Goal: Entertainment & Leisure: Browse casually

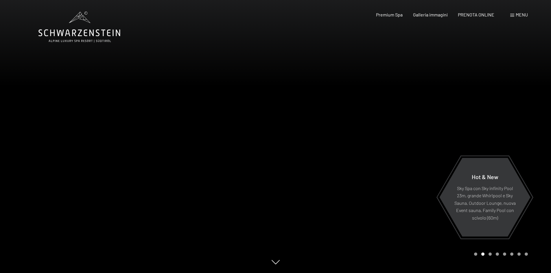
click at [376, 88] on div at bounding box center [414, 136] width 276 height 273
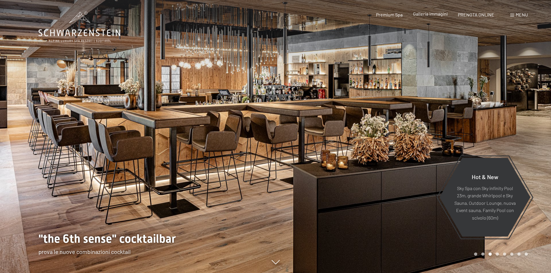
click at [425, 14] on span "Galleria immagini" at bounding box center [430, 13] width 35 height 5
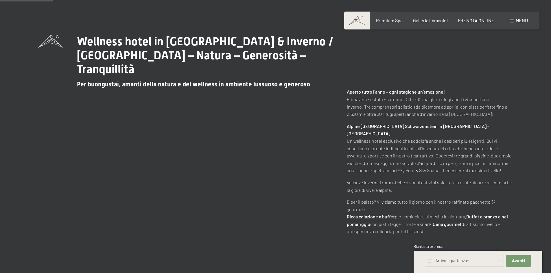
scroll to position [279, 0]
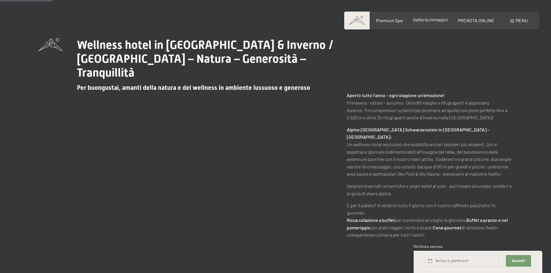
click at [414, 23] on div "Premium Spa Galleria immagini PRENOTA ONLINE" at bounding box center [430, 20] width 149 height 6
click at [425, 21] on span "Galleria immagini" at bounding box center [430, 19] width 35 height 5
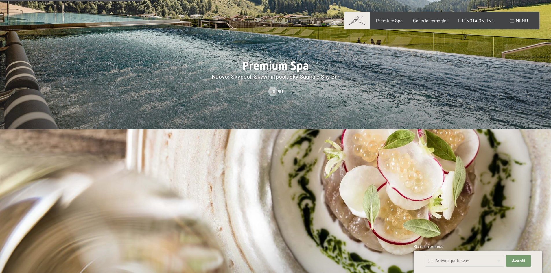
scroll to position [749, 0]
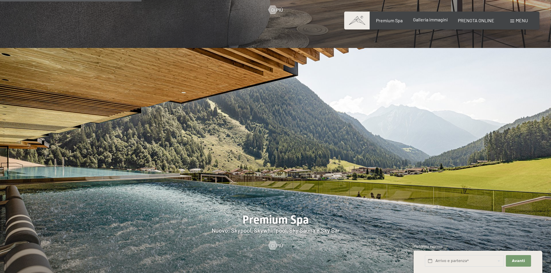
click at [419, 19] on span "Galleria immagini" at bounding box center [430, 19] width 35 height 5
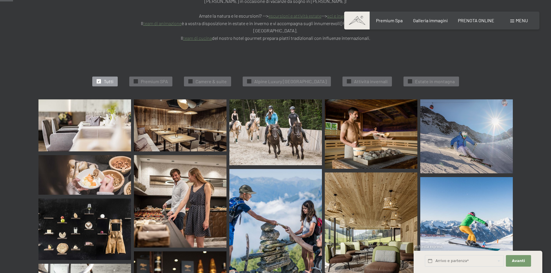
scroll to position [177, 0]
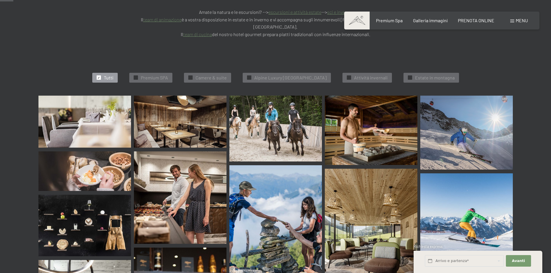
click at [115, 101] on img at bounding box center [84, 122] width 93 height 52
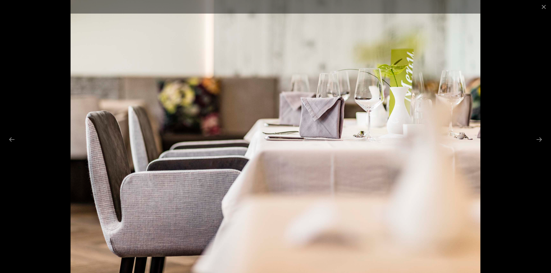
click at [115, 101] on div at bounding box center [275, 136] width 551 height 273
click at [309, 135] on img at bounding box center [276, 136] width 410 height 273
click at [541, 138] on button "Next slide" at bounding box center [539, 139] width 12 height 11
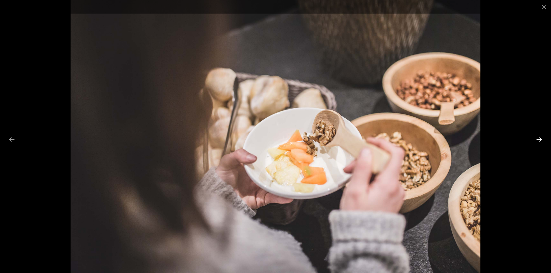
click at [541, 138] on button "Next slide" at bounding box center [539, 139] width 12 height 11
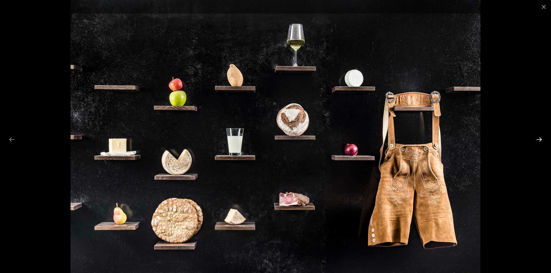
click at [541, 138] on button "Next slide" at bounding box center [539, 139] width 12 height 11
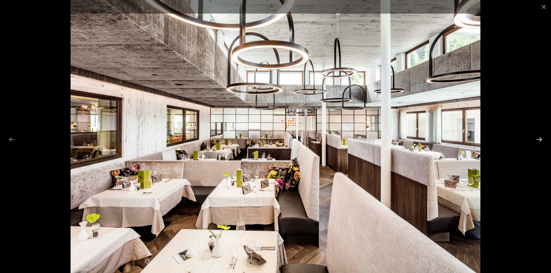
click at [541, 138] on button "Next slide" at bounding box center [539, 139] width 12 height 11
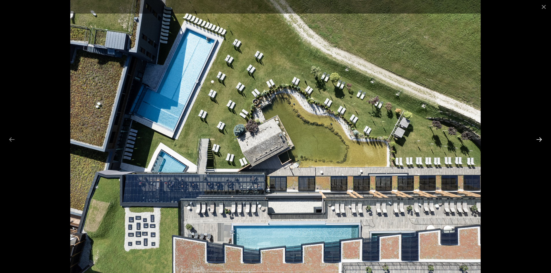
click at [538, 140] on button "Next slide" at bounding box center [539, 139] width 12 height 11
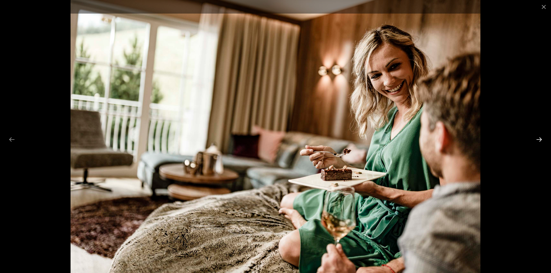
click at [538, 140] on button "Next slide" at bounding box center [539, 139] width 12 height 11
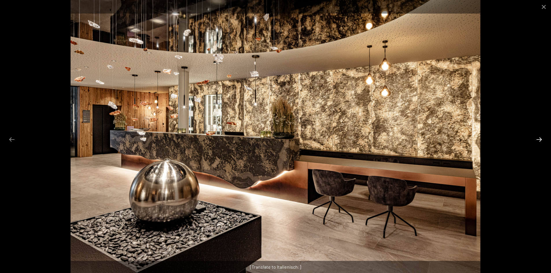
click at [538, 140] on button "Next slide" at bounding box center [539, 139] width 12 height 11
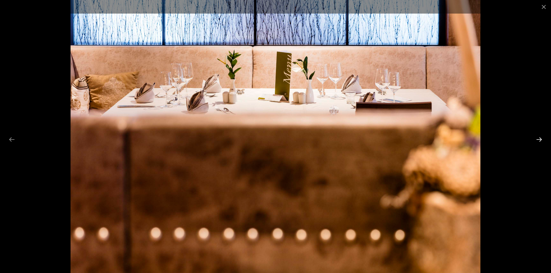
click at [538, 140] on button "Next slide" at bounding box center [539, 139] width 12 height 11
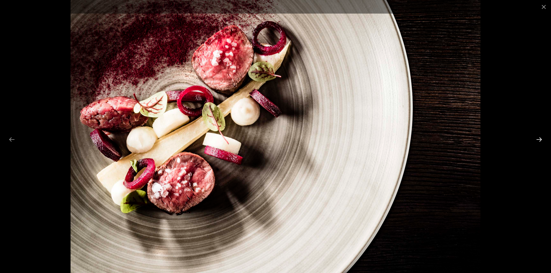
click at [538, 140] on button "Next slide" at bounding box center [539, 139] width 12 height 11
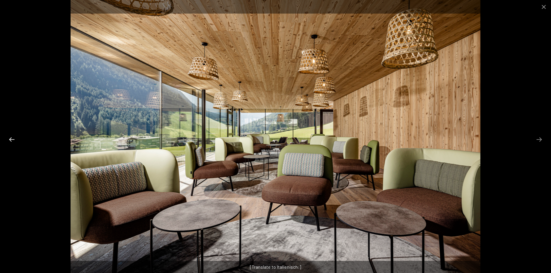
click at [8, 141] on button "Previous slide" at bounding box center [12, 139] width 12 height 11
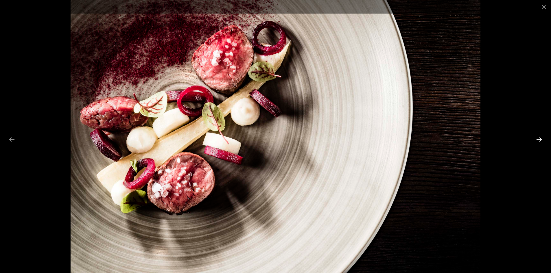
click at [541, 140] on button "Next slide" at bounding box center [539, 139] width 12 height 11
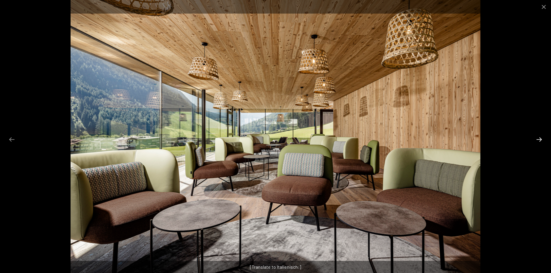
click at [541, 140] on button "Next slide" at bounding box center [539, 139] width 12 height 11
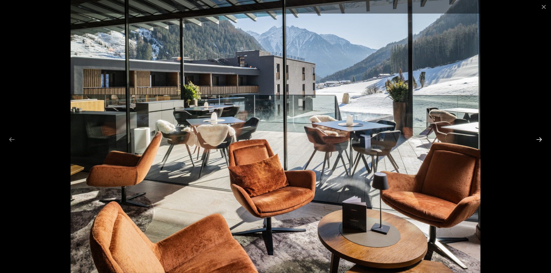
click at [541, 140] on button "Next slide" at bounding box center [539, 139] width 12 height 11
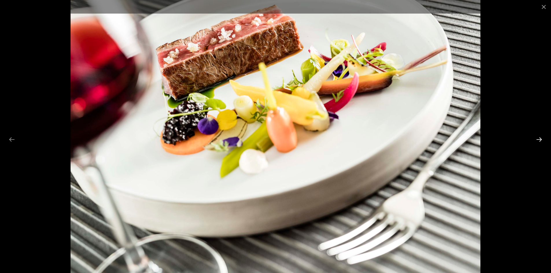
click at [541, 140] on button "Next slide" at bounding box center [539, 139] width 12 height 11
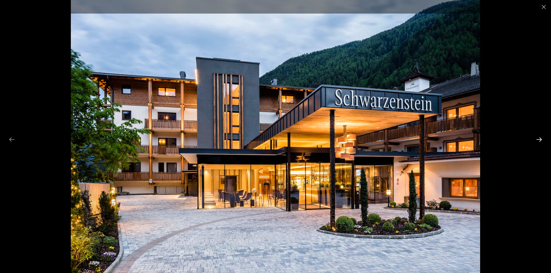
click at [539, 141] on button "Next slide" at bounding box center [539, 139] width 12 height 11
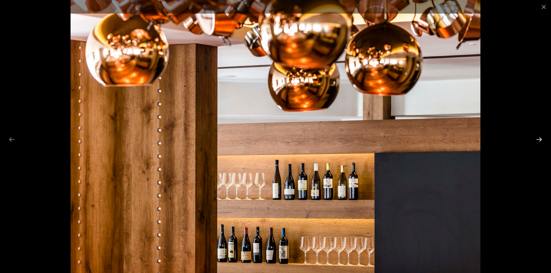
click at [539, 141] on button "Next slide" at bounding box center [539, 139] width 12 height 11
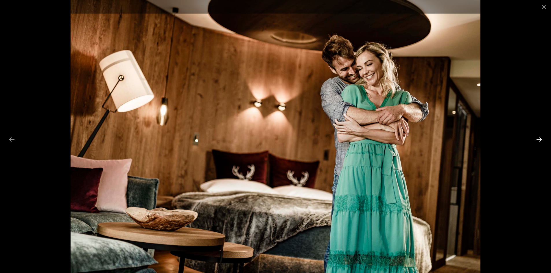
click at [539, 141] on button "Next slide" at bounding box center [539, 139] width 12 height 11
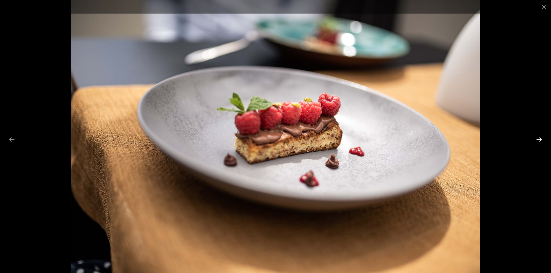
click at [539, 141] on button "Next slide" at bounding box center [539, 139] width 12 height 11
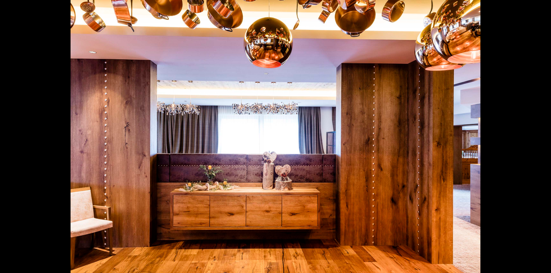
click at [539, 141] on button "Next slide" at bounding box center [542, 139] width 12 height 11
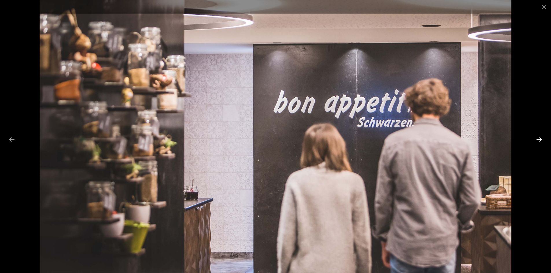
click at [539, 141] on button "Next slide" at bounding box center [539, 139] width 12 height 11
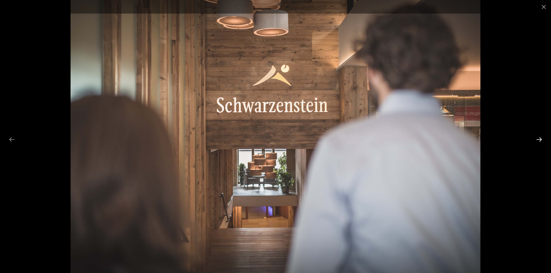
click at [539, 141] on button "Next slide" at bounding box center [539, 139] width 12 height 11
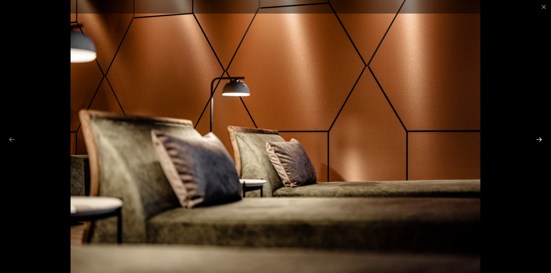
click at [539, 141] on button "Next slide" at bounding box center [539, 139] width 12 height 11
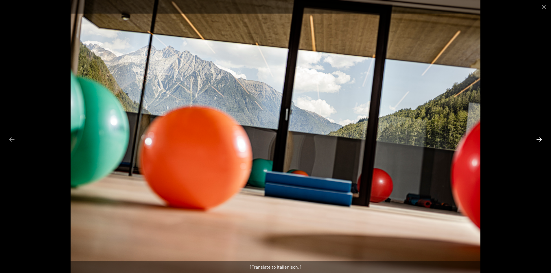
click at [539, 141] on button "Next slide" at bounding box center [539, 139] width 12 height 11
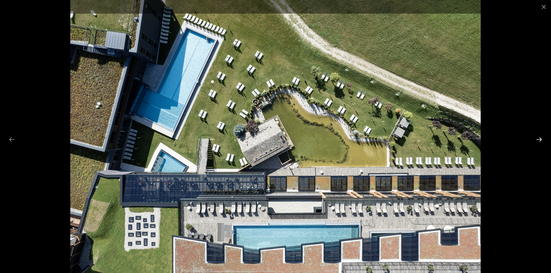
click at [541, 140] on button "Next slide" at bounding box center [539, 139] width 12 height 11
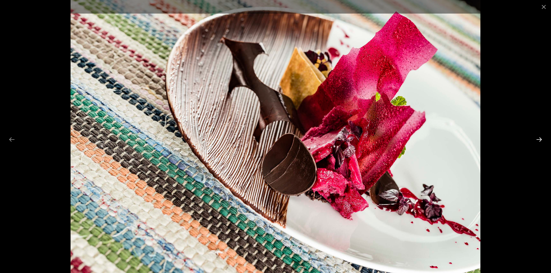
click at [541, 140] on button "Next slide" at bounding box center [539, 139] width 12 height 11
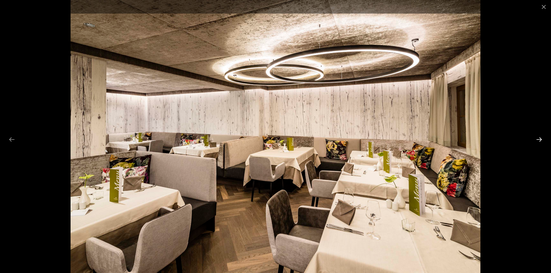
click at [541, 140] on button "Next slide" at bounding box center [539, 139] width 12 height 11
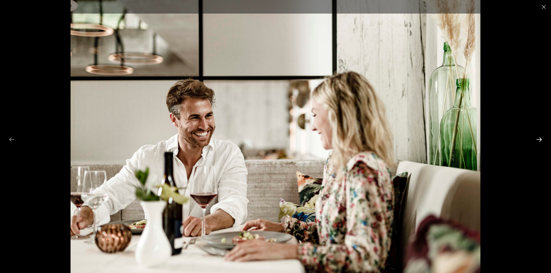
click at [541, 140] on button "Next slide" at bounding box center [539, 139] width 12 height 11
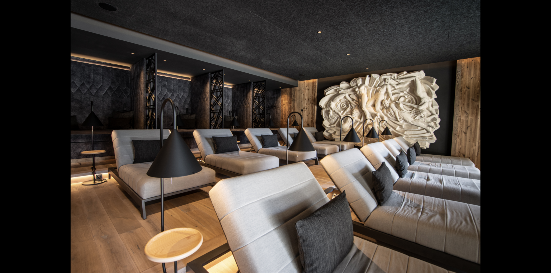
click at [541, 140] on button "Next slide" at bounding box center [542, 139] width 12 height 11
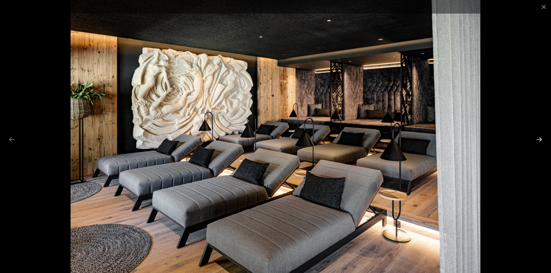
click at [541, 140] on button "Next slide" at bounding box center [539, 139] width 12 height 11
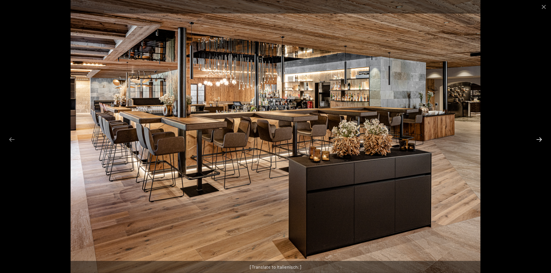
click at [541, 140] on button "Next slide" at bounding box center [539, 139] width 12 height 11
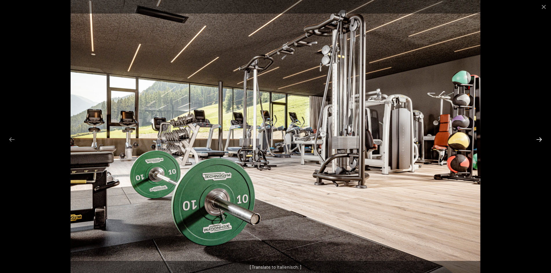
click at [541, 140] on button "Next slide" at bounding box center [539, 139] width 12 height 11
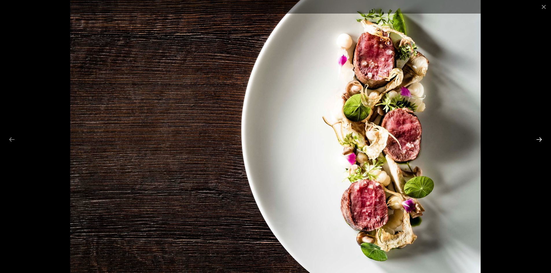
click at [541, 140] on button "Next slide" at bounding box center [539, 139] width 12 height 11
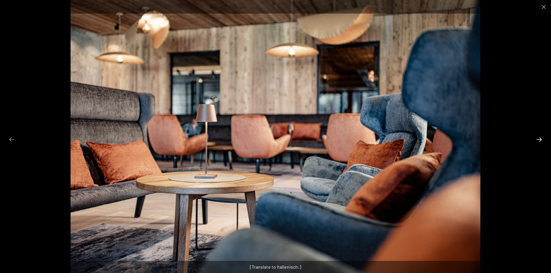
click at [541, 140] on button "Next slide" at bounding box center [539, 139] width 12 height 11
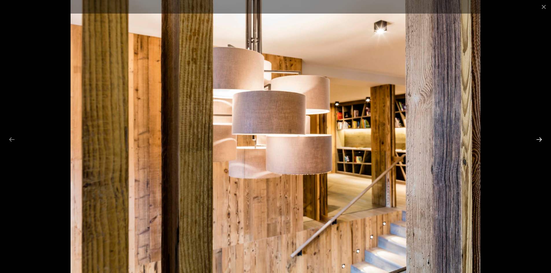
click at [541, 140] on button "Next slide" at bounding box center [539, 139] width 12 height 11
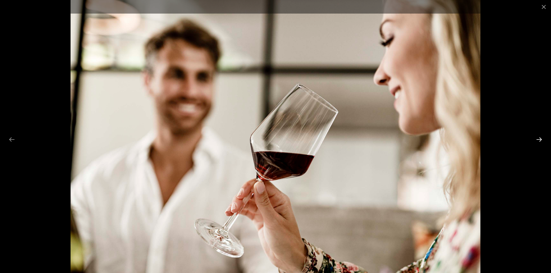
click at [541, 140] on button "Next slide" at bounding box center [539, 139] width 12 height 11
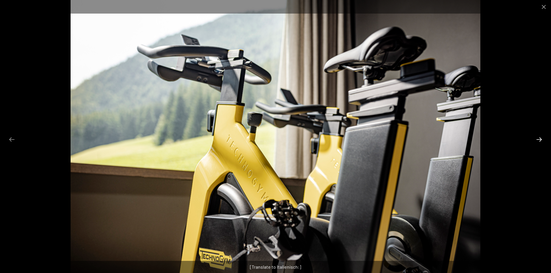
click at [541, 140] on button "Next slide" at bounding box center [539, 139] width 12 height 11
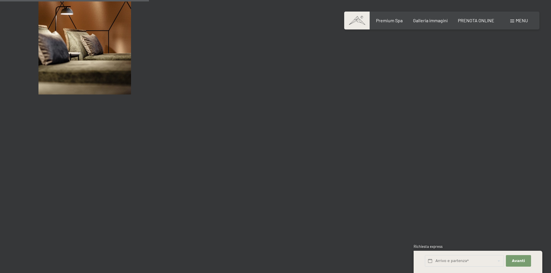
scroll to position [1975, 0]
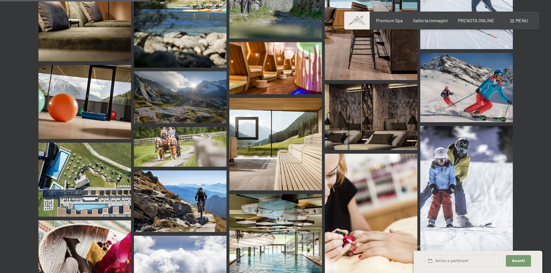
drag, startPoint x: 553, startPoint y: 7, endPoint x: 555, endPoint y: 76, distance: 68.6
click at [273, 229] on img at bounding box center [275, 259] width 93 height 130
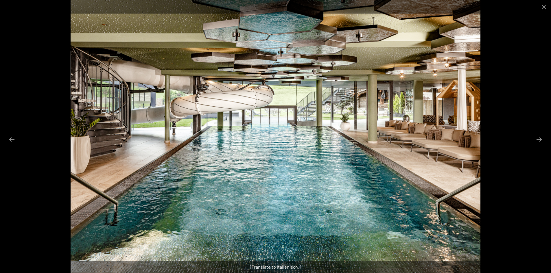
click at [273, 229] on div at bounding box center [275, 136] width 551 height 273
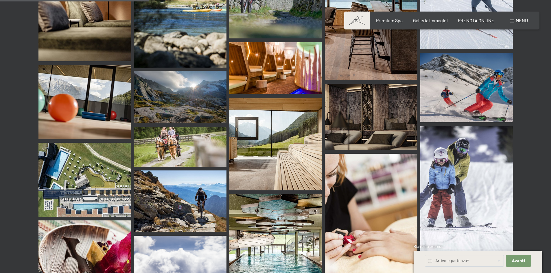
click at [284, 225] on img at bounding box center [275, 259] width 93 height 130
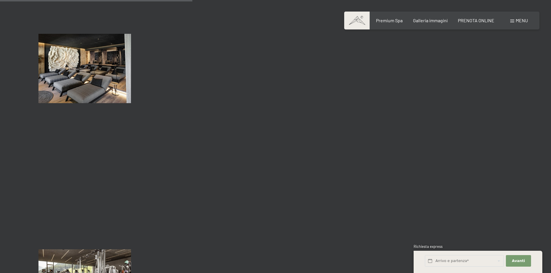
scroll to position [2592, 0]
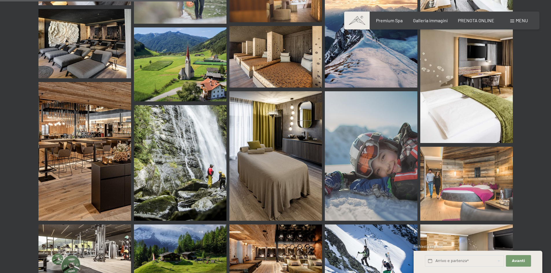
drag, startPoint x: 554, startPoint y: 9, endPoint x: 555, endPoint y: 99, distance: 90.0
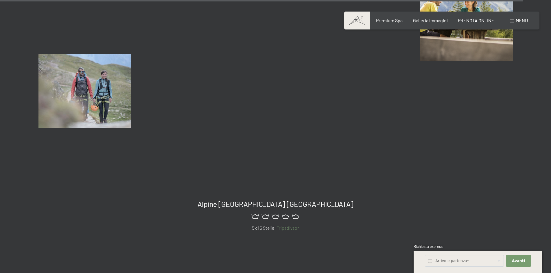
scroll to position [7018, 0]
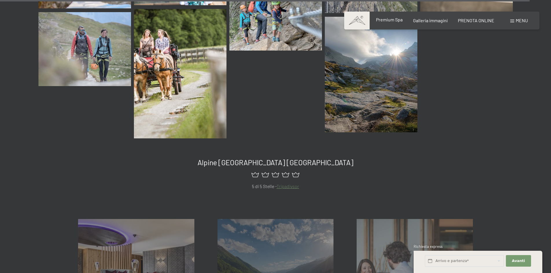
click at [385, 21] on span "Premium Spa" at bounding box center [389, 19] width 27 height 5
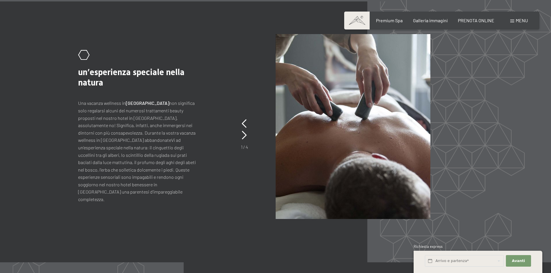
scroll to position [2672, 0]
